Goal: Information Seeking & Learning: Learn about a topic

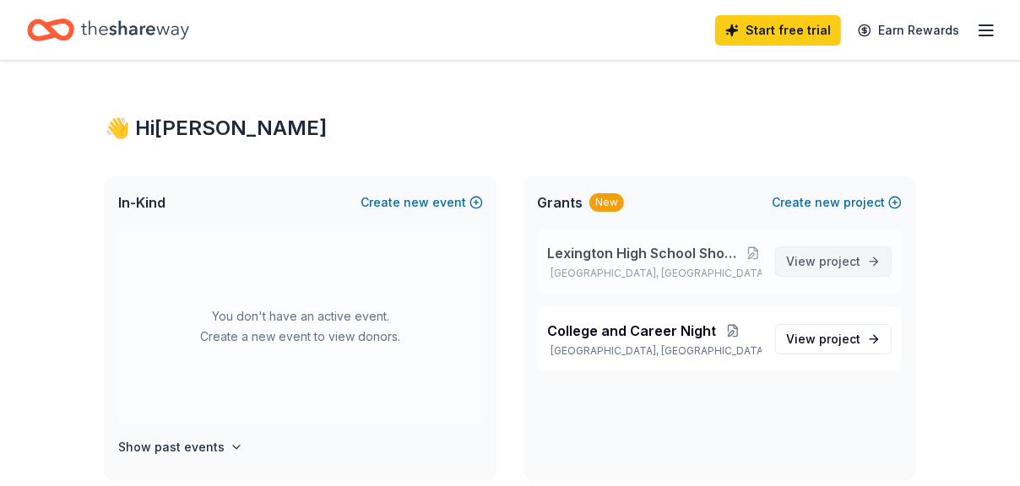
click at [863, 277] on link "View project" at bounding box center [833, 262] width 117 height 30
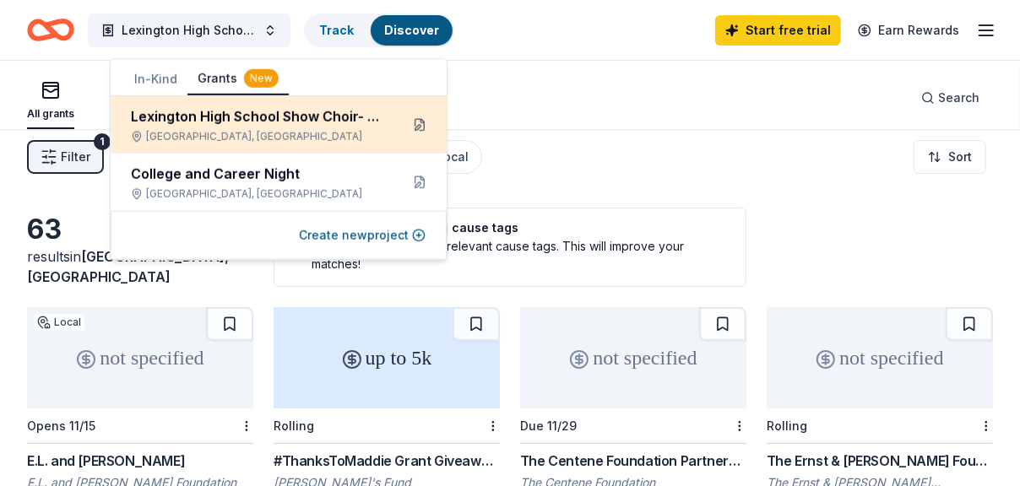
click at [415, 138] on button at bounding box center [419, 124] width 27 height 27
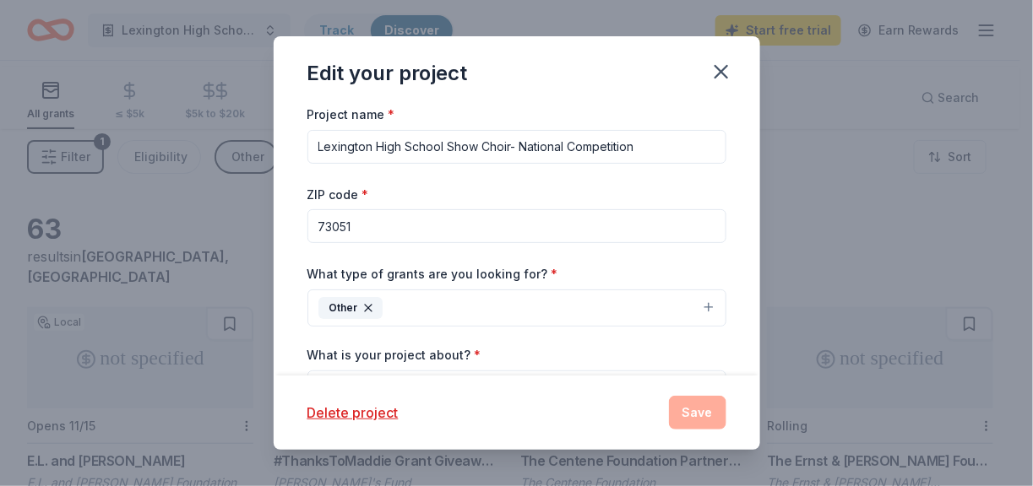
click at [329, 418] on div "Delete project Save" at bounding box center [516, 413] width 419 height 34
click at [340, 403] on button "Delete project" at bounding box center [352, 413] width 91 height 20
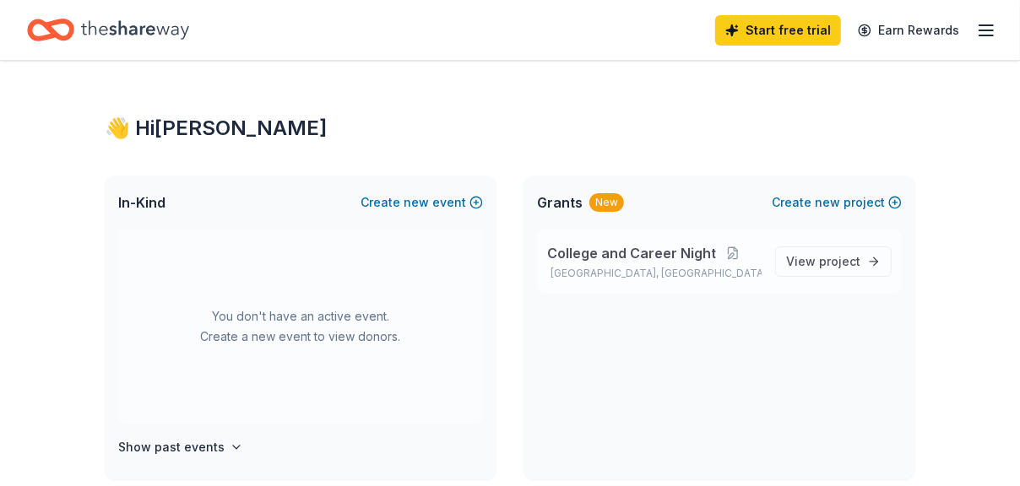
click at [611, 263] on span "College and Career Night" at bounding box center [631, 253] width 169 height 20
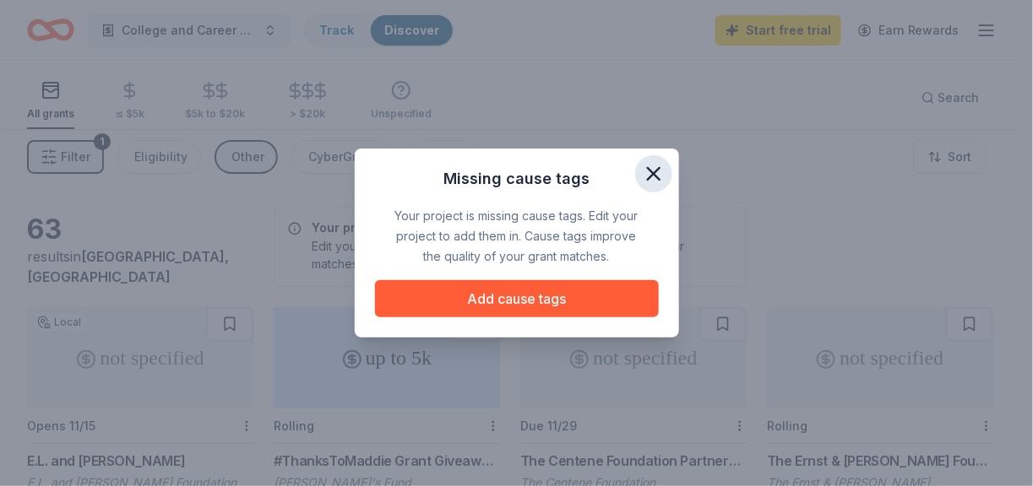
click at [665, 162] on icon "button" at bounding box center [654, 174] width 24 height 24
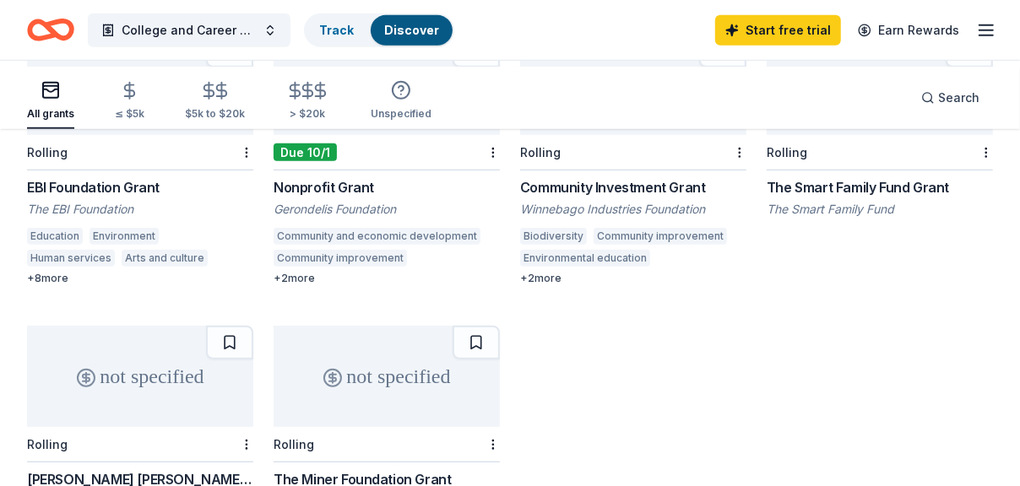
scroll to position [591, 0]
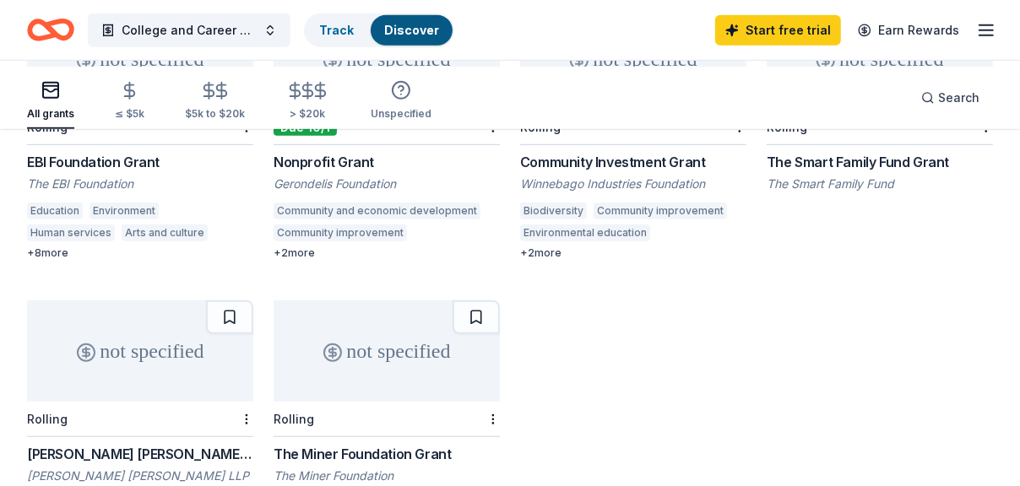
click at [316, 260] on div "+ 2 more" at bounding box center [387, 254] width 226 height 14
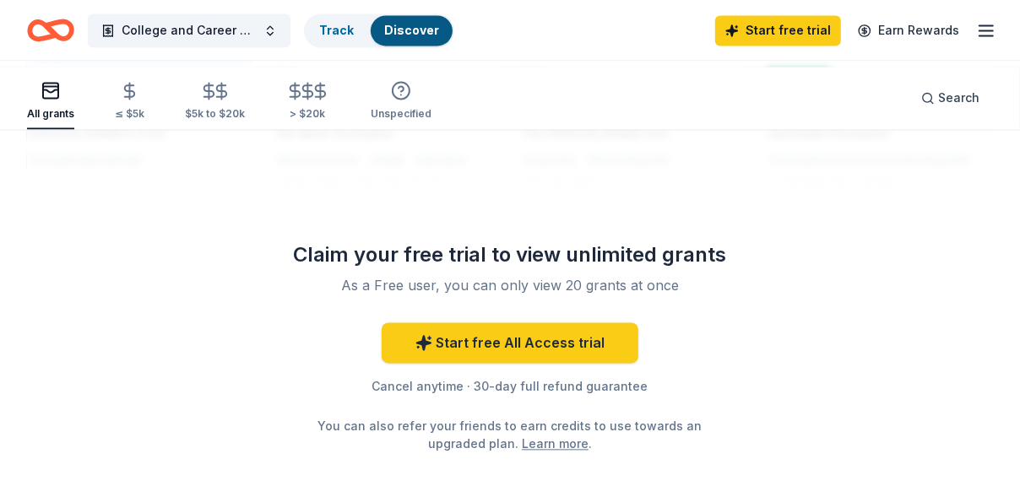
scroll to position [1858, 0]
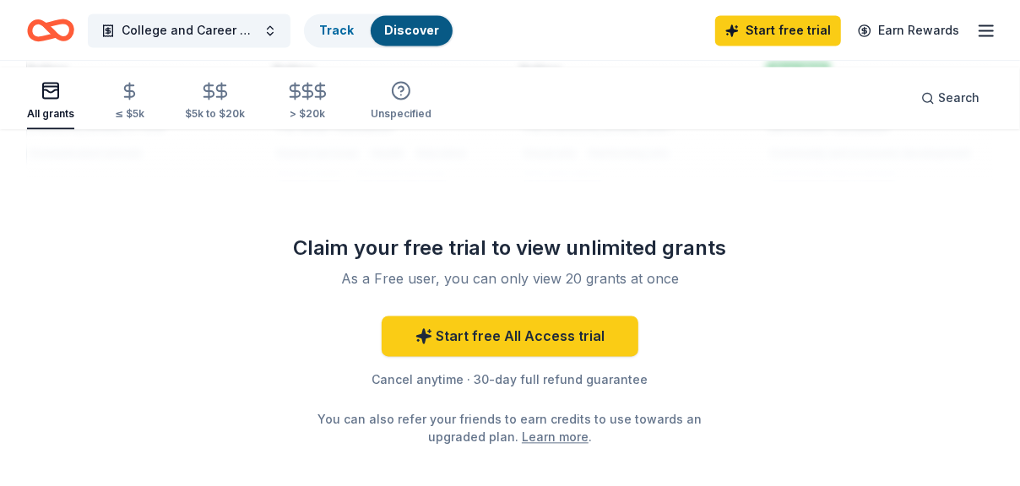
drag, startPoint x: 42, startPoint y: 355, endPoint x: 57, endPoint y: 341, distance: 20.3
click at [53, 181] on div at bounding box center [510, 46] width 966 height 270
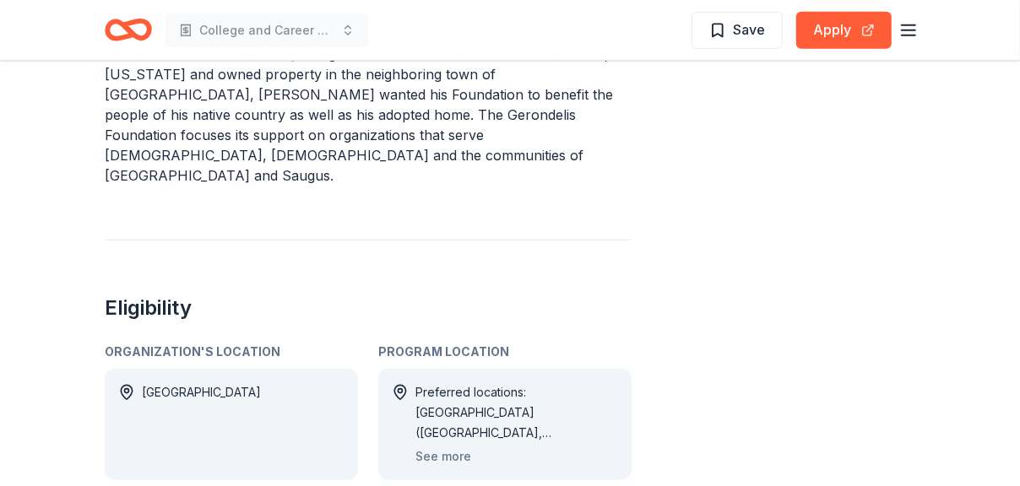
scroll to position [595, 0]
